Goal: Find specific page/section

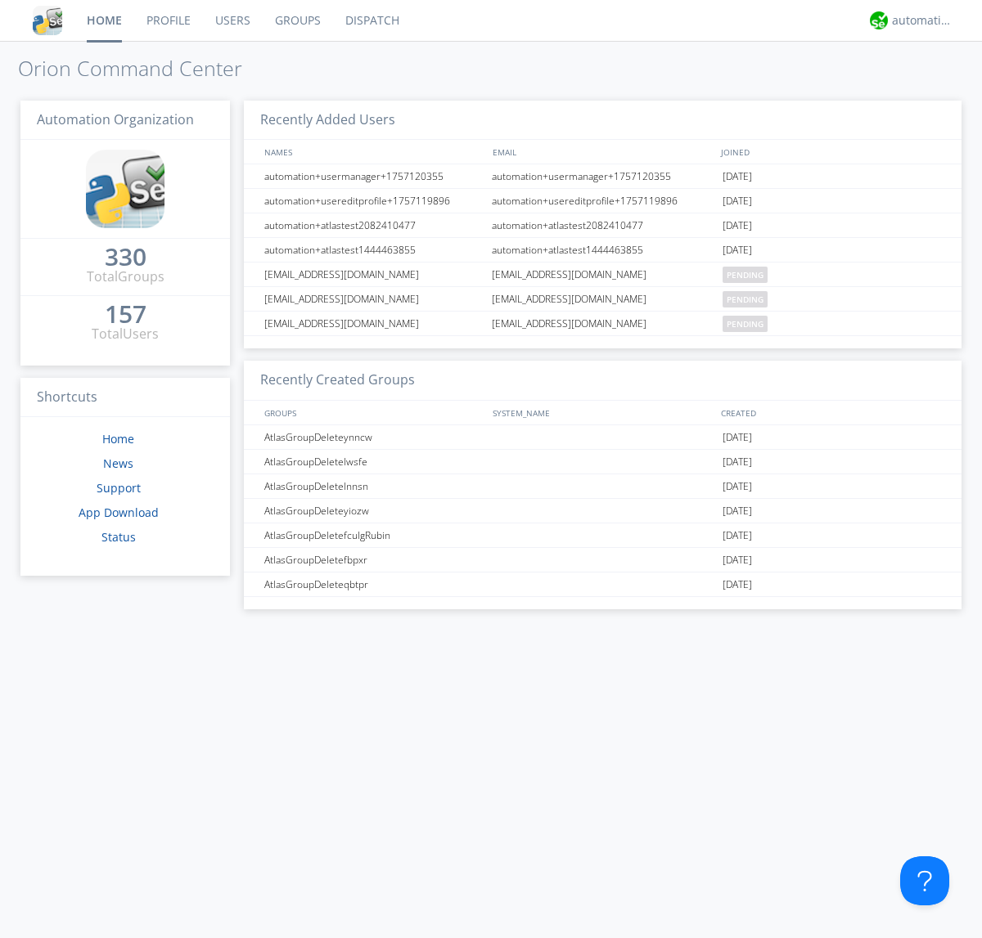
click at [296, 20] on link "Groups" at bounding box center [298, 20] width 70 height 41
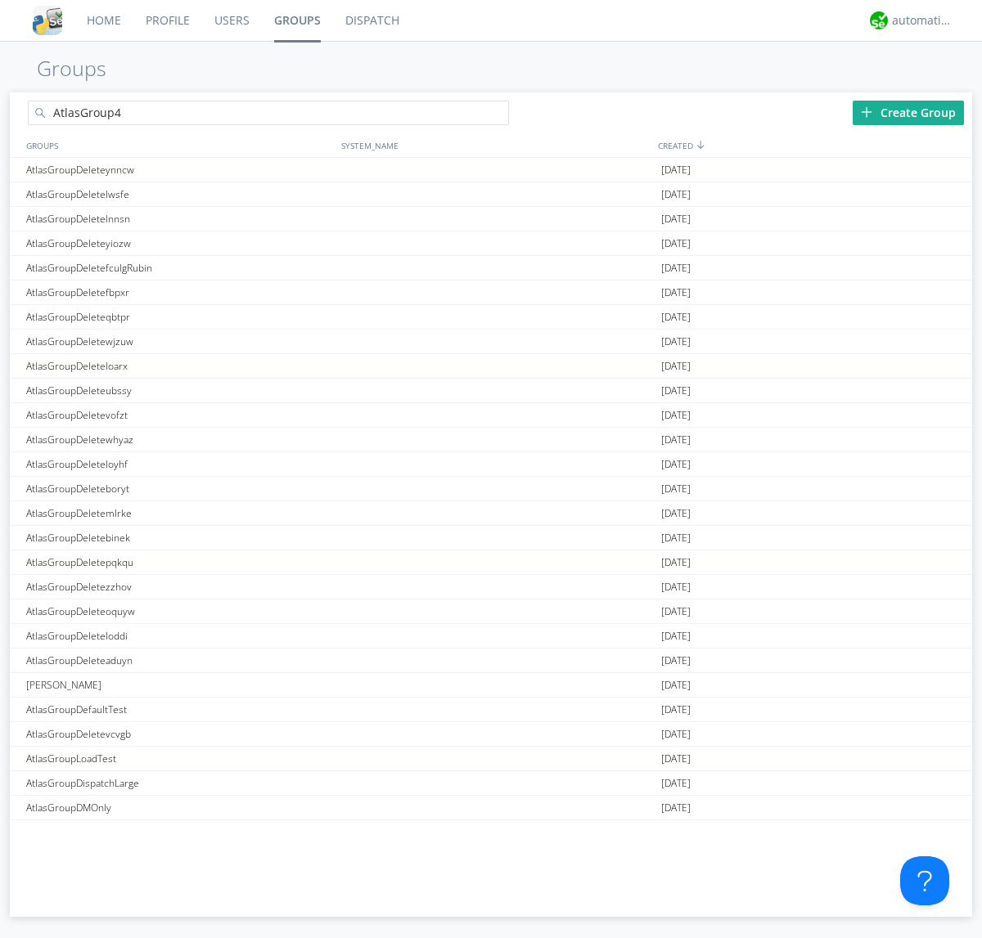
type input "AtlasGroup4"
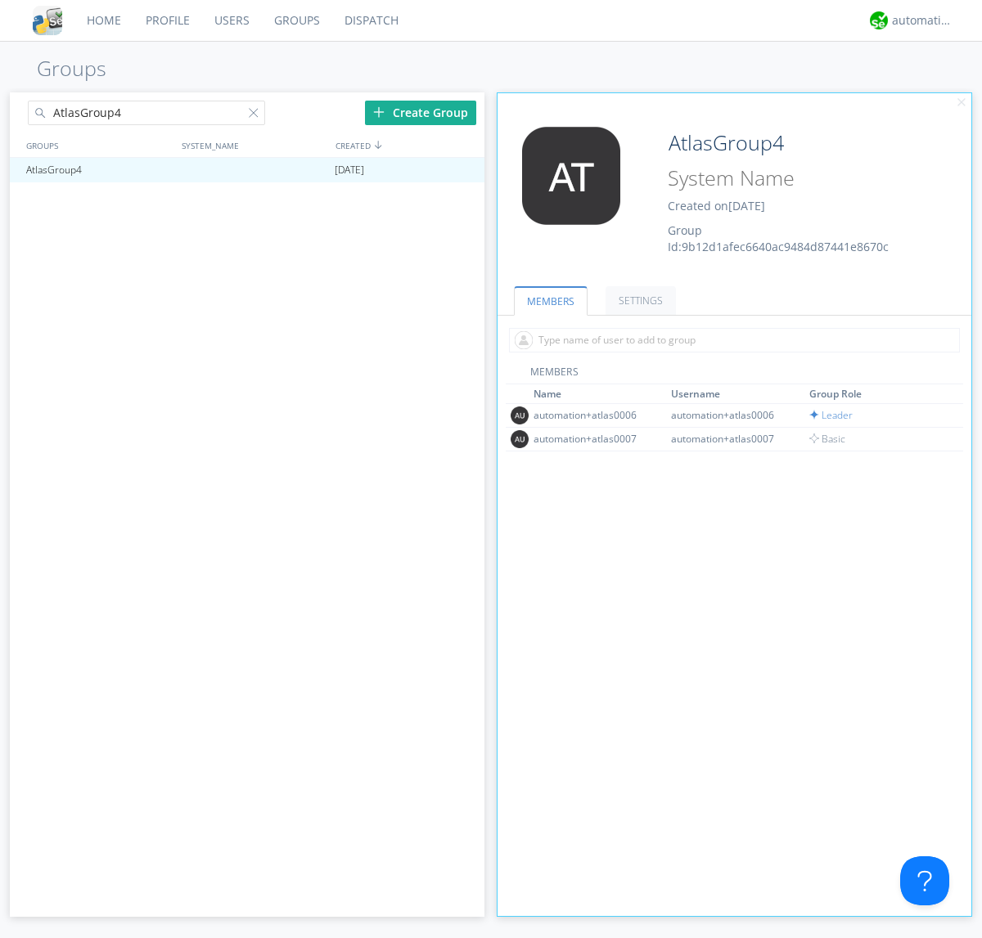
click at [638, 300] on link "SETTINGS" at bounding box center [640, 300] width 70 height 29
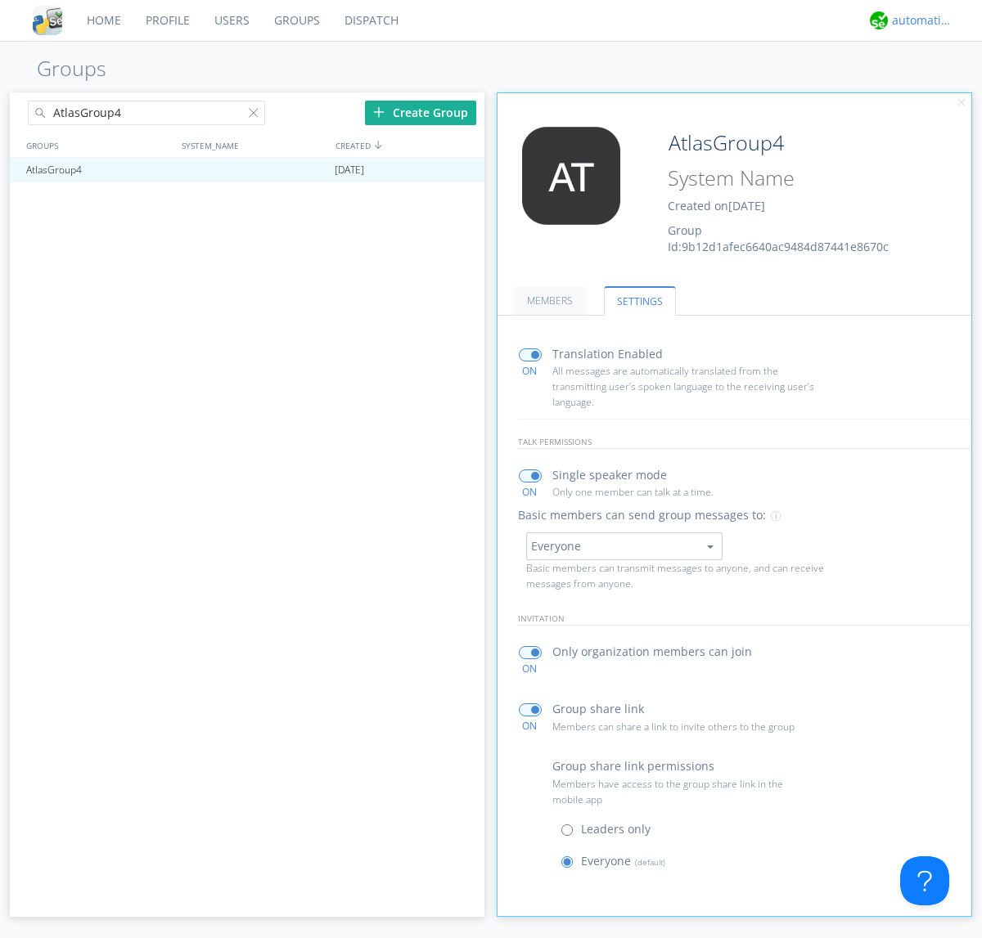
click at [918, 20] on div "automation+atlas" at bounding box center [922, 20] width 61 height 16
